Goal: Information Seeking & Learning: Check status

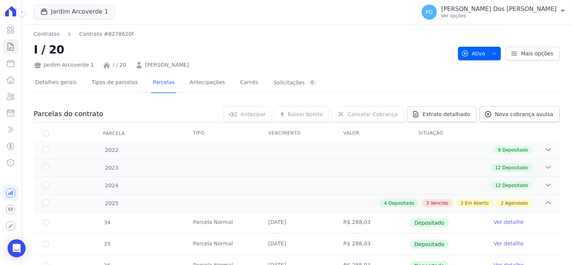
scroll to position [251, 0]
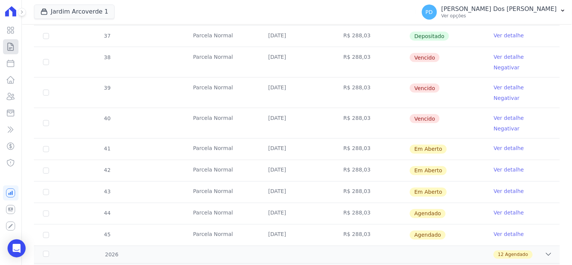
click at [9, 48] on icon at bounding box center [10, 46] width 9 height 9
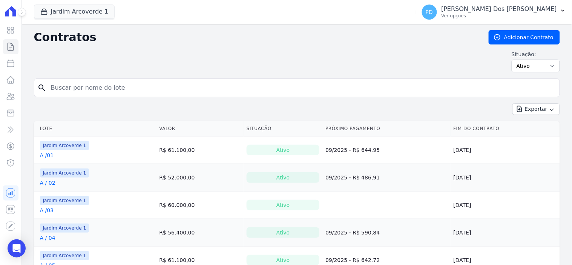
click at [164, 89] on input "search" at bounding box center [301, 87] width 510 height 15
type input "j / 28"
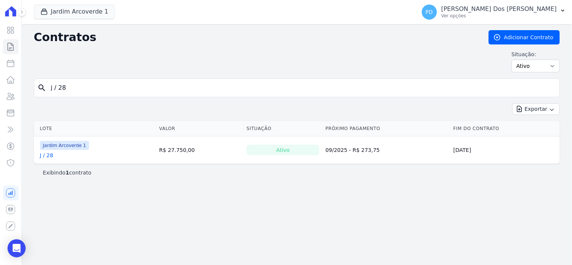
click at [49, 157] on link "J / 28" at bounding box center [47, 156] width 14 height 8
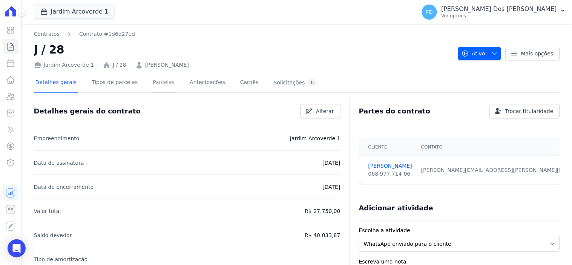
click at [159, 81] on link "Parcelas" at bounding box center [163, 83] width 25 height 20
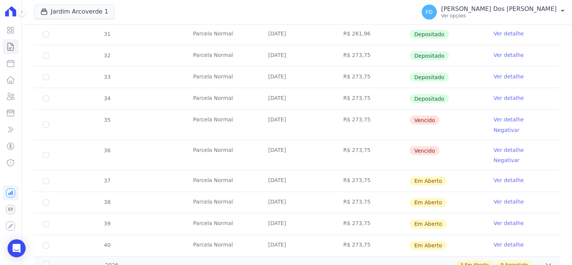
scroll to position [251, 0]
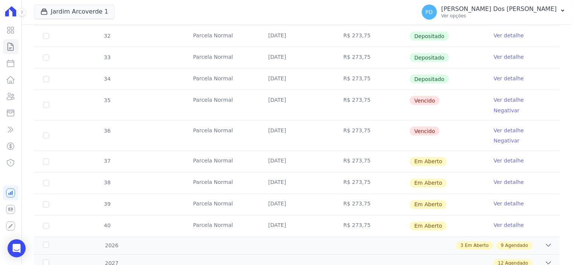
click at [504, 77] on link "Ver detalhe" at bounding box center [509, 79] width 30 height 8
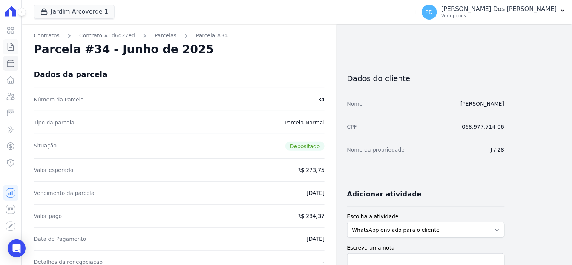
click at [10, 46] on icon at bounding box center [10, 46] width 9 height 9
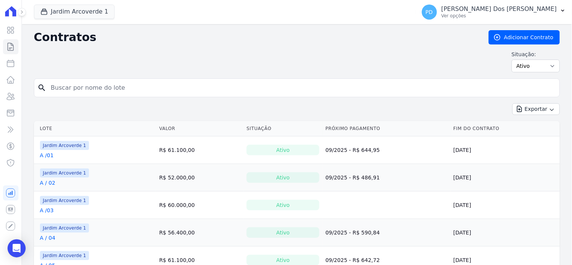
click at [141, 87] on input "search" at bounding box center [301, 87] width 510 height 15
type input "j / 29"
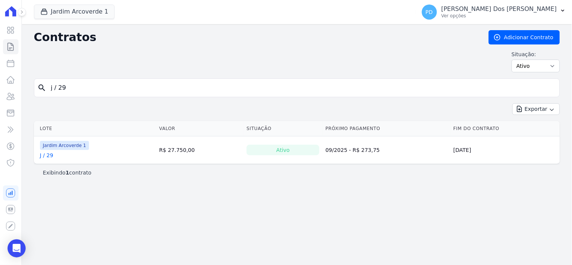
click at [46, 157] on link "J / 29" at bounding box center [47, 156] width 14 height 8
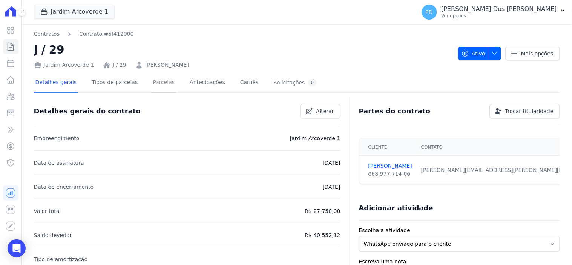
click at [153, 83] on link "Parcelas" at bounding box center [163, 83] width 25 height 20
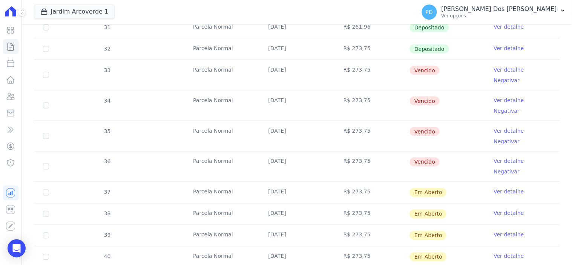
scroll to position [251, 0]
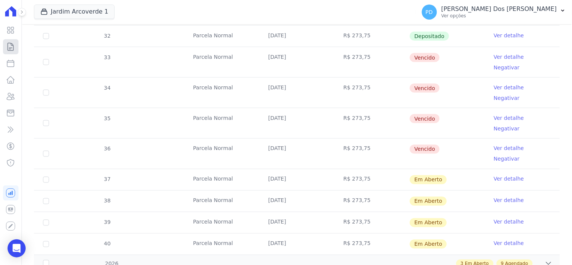
click at [9, 48] on icon at bounding box center [10, 46] width 9 height 9
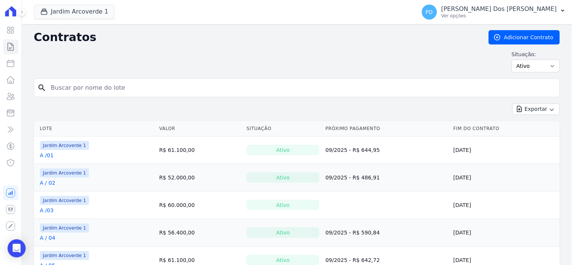
click at [140, 89] on input "search" at bounding box center [301, 87] width 510 height 15
type input "J / 01"
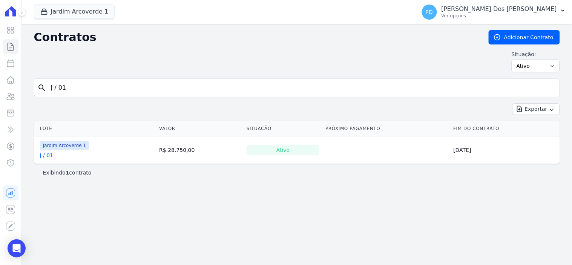
click at [50, 155] on link "J / 01" at bounding box center [47, 156] width 14 height 8
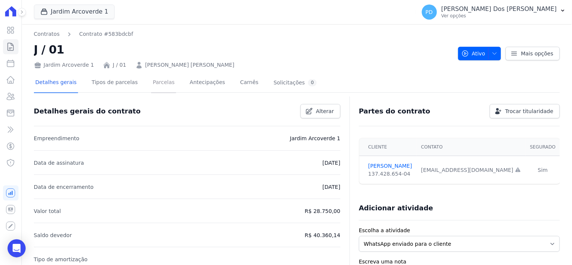
click at [153, 81] on link "Parcelas" at bounding box center [163, 83] width 25 height 20
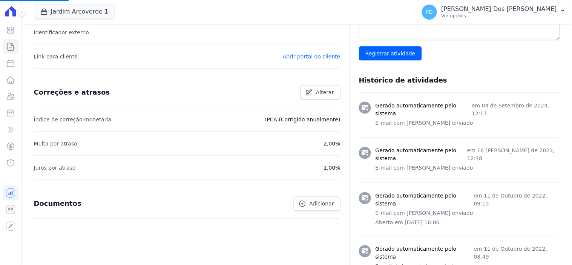
scroll to position [3, 0]
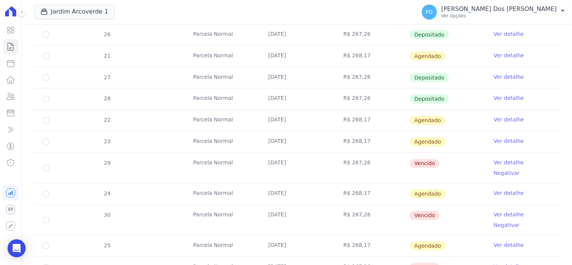
scroll to position [293, 0]
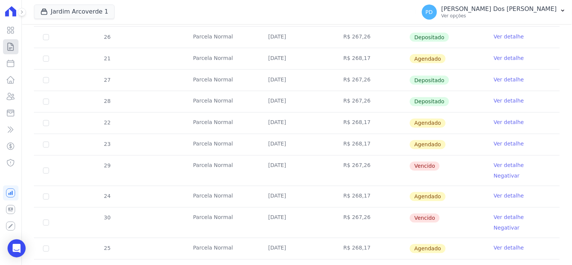
click at [10, 48] on icon at bounding box center [11, 47] width 6 height 8
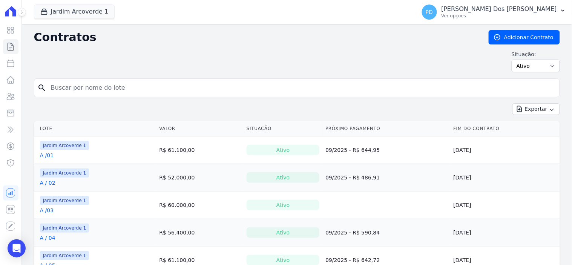
click at [111, 87] on input "search" at bounding box center [301, 87] width 510 height 15
type input "K / 21"
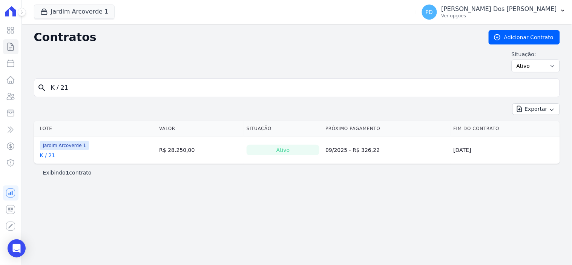
click at [87, 86] on input "K / 21" at bounding box center [301, 87] width 510 height 15
type input "K / 26"
click at [50, 156] on link "K / 26" at bounding box center [47, 156] width 15 height 8
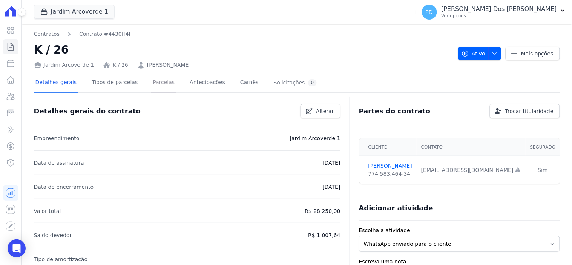
click at [153, 86] on link "Parcelas" at bounding box center [163, 83] width 25 height 20
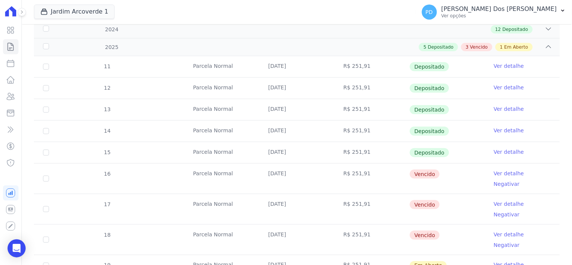
scroll to position [145, 0]
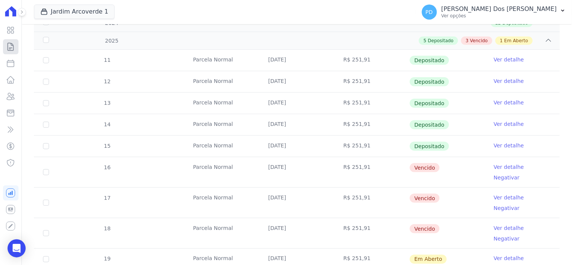
click at [12, 46] on icon at bounding box center [10, 46] width 9 height 9
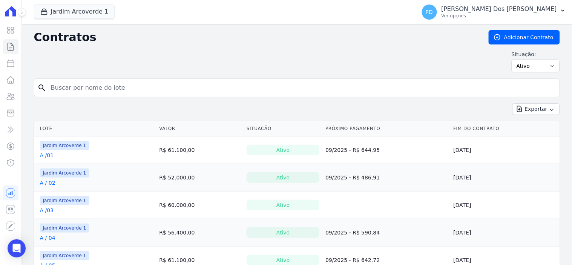
click at [143, 89] on input "search" at bounding box center [301, 87] width 510 height 15
type input "c / 08"
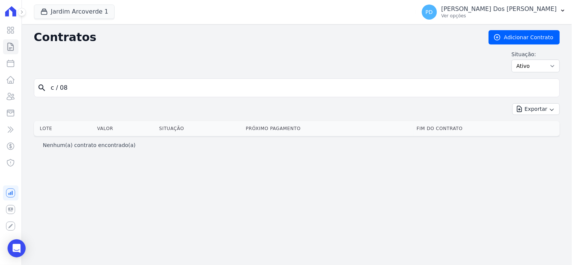
click at [61, 91] on input "c / 08" at bounding box center [301, 87] width 510 height 15
type input "c /08"
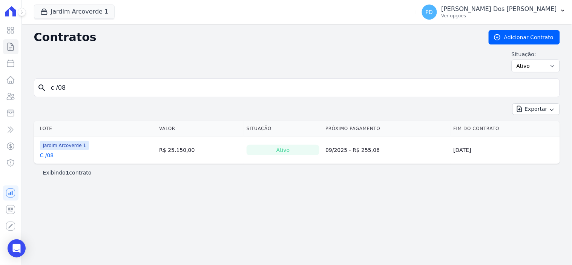
click at [49, 156] on link "C /08" at bounding box center [47, 156] width 14 height 8
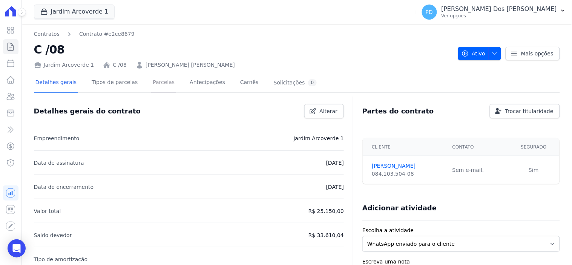
click at [155, 81] on link "Parcelas" at bounding box center [163, 83] width 25 height 20
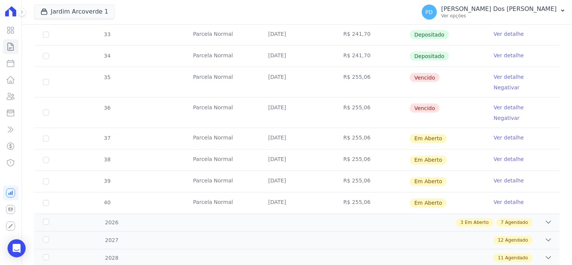
scroll to position [251, 0]
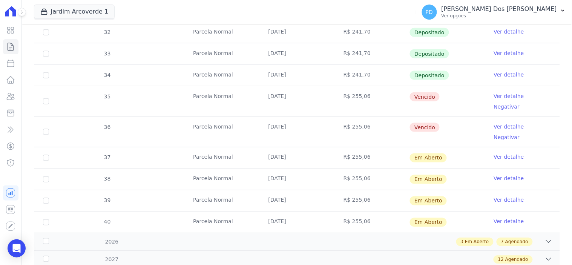
click at [494, 74] on link "Ver detalhe" at bounding box center [509, 75] width 30 height 8
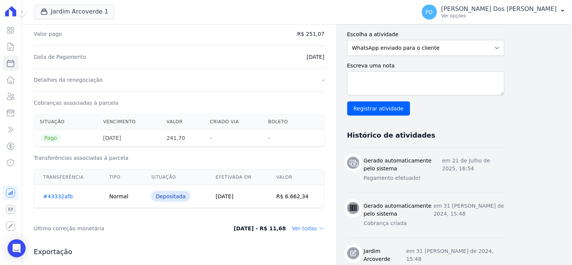
scroll to position [168, 0]
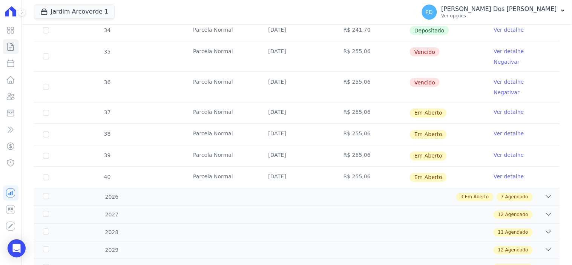
scroll to position [293, 0]
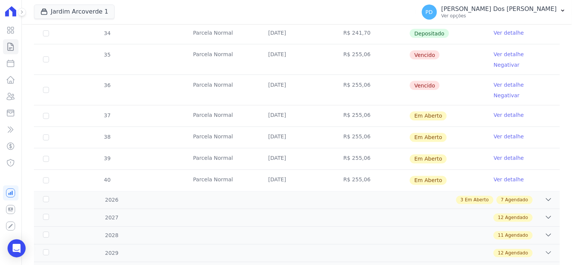
click at [290, 106] on td "[DATE]" at bounding box center [297, 116] width 75 height 21
click at [9, 47] on icon at bounding box center [10, 46] width 9 height 9
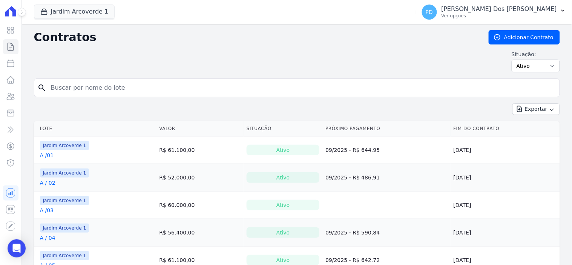
drag, startPoint x: 103, startPoint y: 88, endPoint x: 98, endPoint y: 88, distance: 4.9
click at [98, 88] on input "search" at bounding box center [301, 87] width 510 height 15
type input "g / 22"
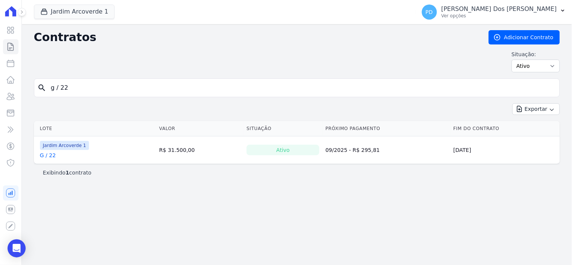
click at [51, 157] on link "G / 22" at bounding box center [48, 156] width 16 height 8
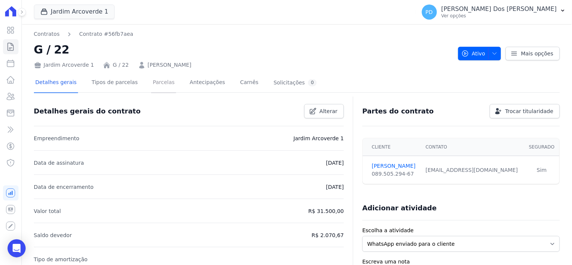
click at [153, 83] on link "Parcelas" at bounding box center [163, 83] width 25 height 20
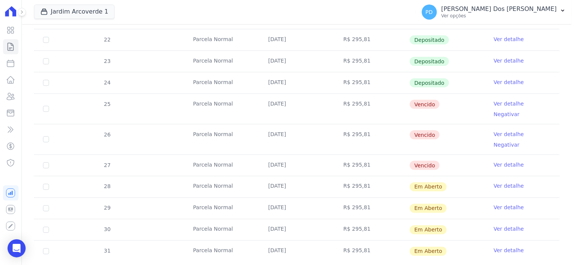
scroll to position [210, 0]
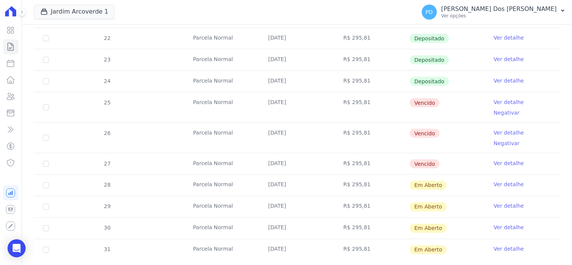
drag, startPoint x: 277, startPoint y: 102, endPoint x: 287, endPoint y: 104, distance: 10.3
click at [287, 104] on td "[DATE]" at bounding box center [297, 107] width 75 height 30
drag, startPoint x: 274, startPoint y: 124, endPoint x: 286, endPoint y: 127, distance: 12.4
click at [286, 127] on td "[DATE]" at bounding box center [297, 138] width 75 height 30
drag, startPoint x: 283, startPoint y: 143, endPoint x: 291, endPoint y: 144, distance: 8.0
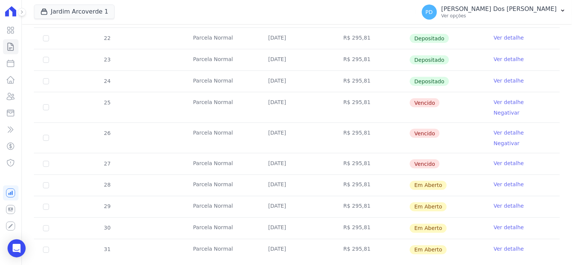
click at [291, 154] on td "[DATE]" at bounding box center [297, 164] width 75 height 21
